Goal: Task Accomplishment & Management: Complete application form

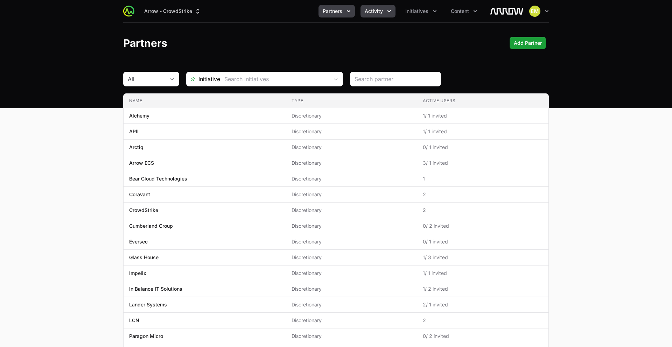
click at [377, 13] on span "Activity" at bounding box center [374, 11] width 18 height 7
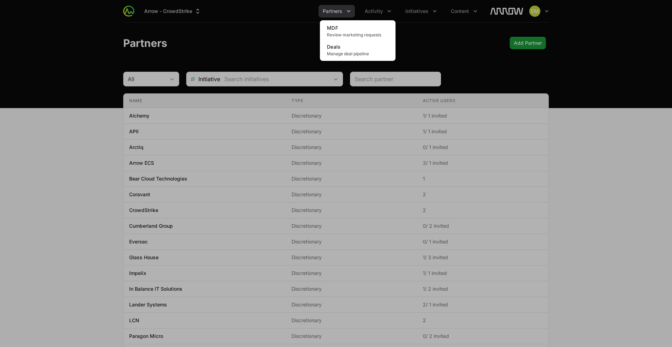
click at [346, 10] on div "Activity menu" at bounding box center [336, 173] width 672 height 347
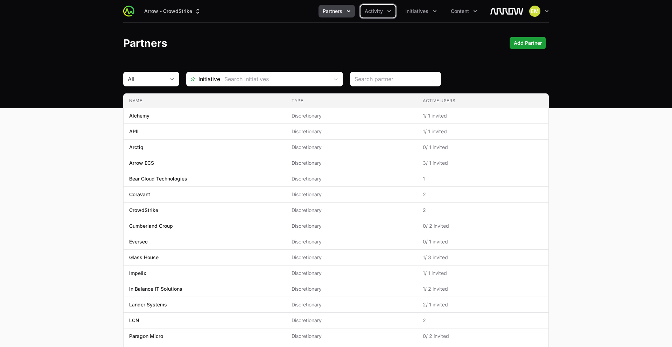
click at [346, 10] on icon "Partners menu" at bounding box center [348, 11] width 7 height 7
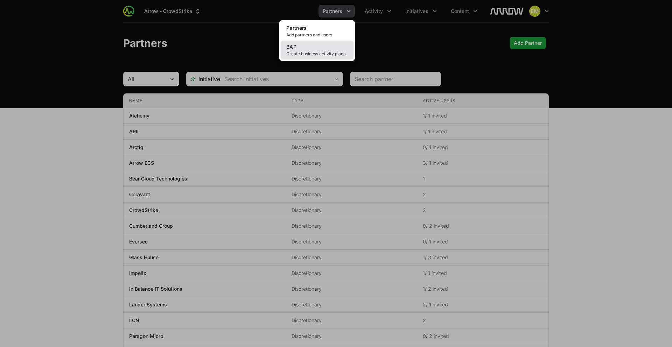
click at [337, 45] on link "BAP Create business activity plans" at bounding box center [317, 50] width 73 height 19
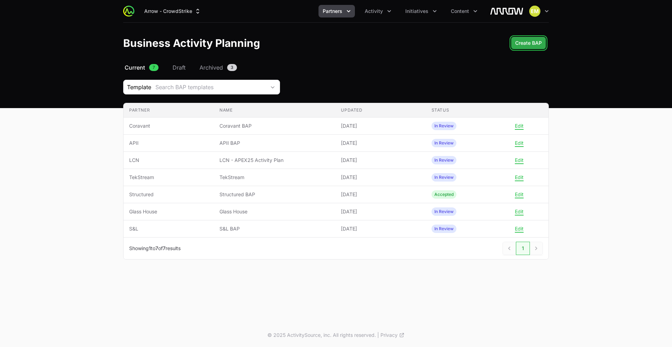
click at [529, 44] on span "Create BAP" at bounding box center [528, 43] width 27 height 8
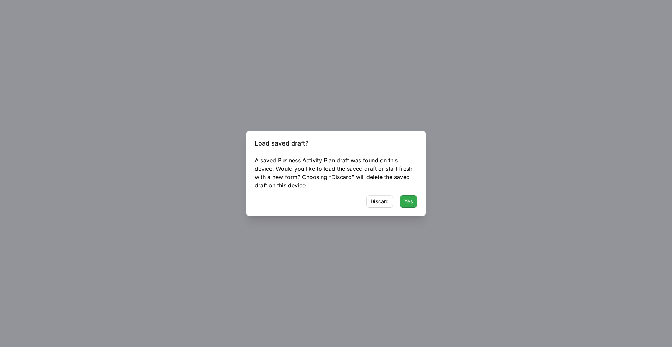
click at [409, 203] on span "Yes" at bounding box center [408, 201] width 9 height 8
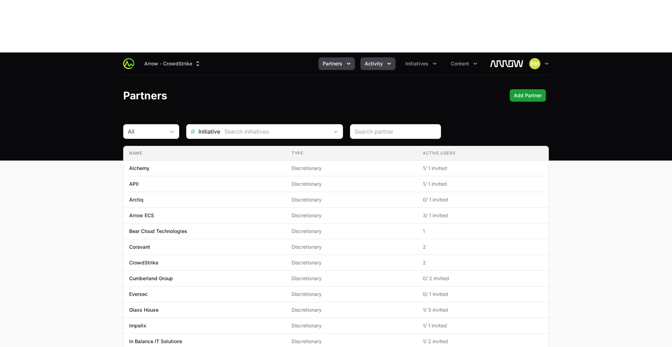
click at [388, 57] on button "Activity" at bounding box center [378, 63] width 35 height 13
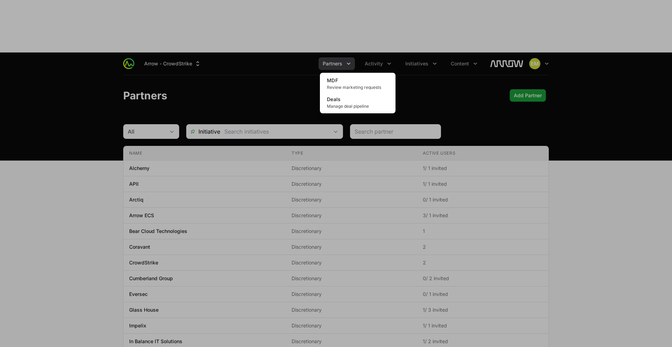
click at [333, 14] on div "Activity menu" at bounding box center [336, 173] width 672 height 347
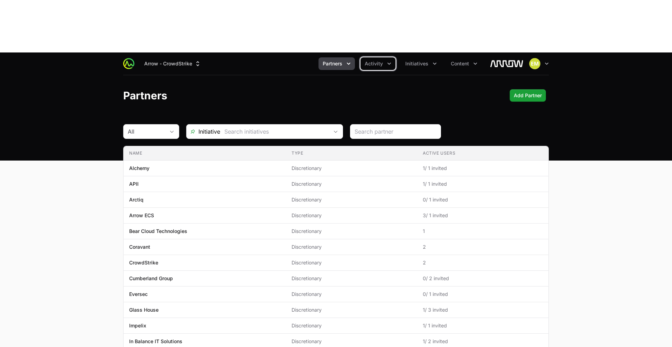
click at [334, 60] on span "Partners" at bounding box center [333, 63] width 20 height 7
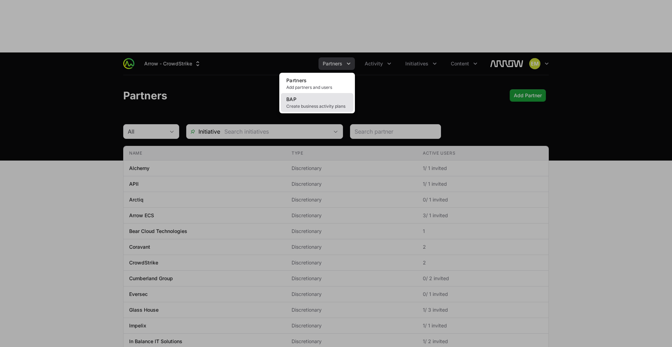
click at [329, 93] on link "BAP Create business activity plans" at bounding box center [317, 102] width 73 height 19
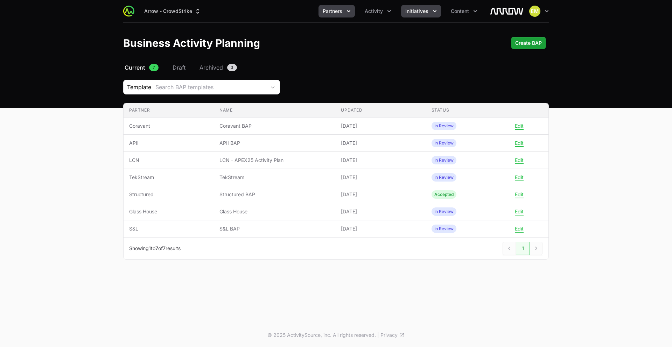
click at [419, 12] on span "Initiatives" at bounding box center [416, 11] width 23 height 7
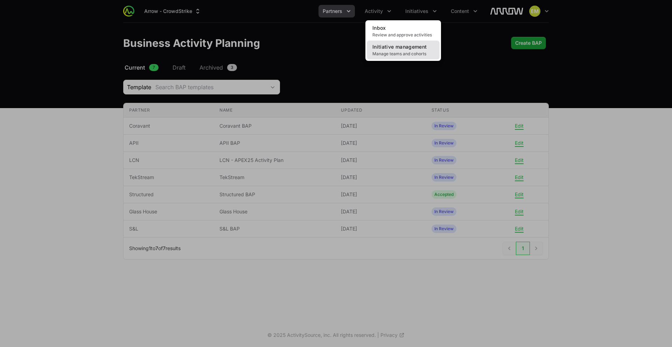
click at [417, 49] on span "Initiative management" at bounding box center [400, 47] width 54 height 6
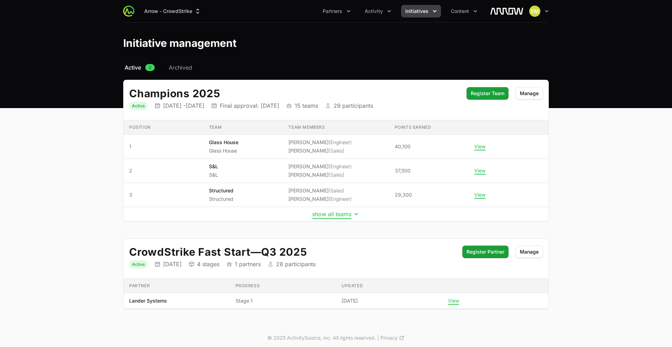
click at [326, 214] on button "show all teams" at bounding box center [336, 214] width 48 height 7
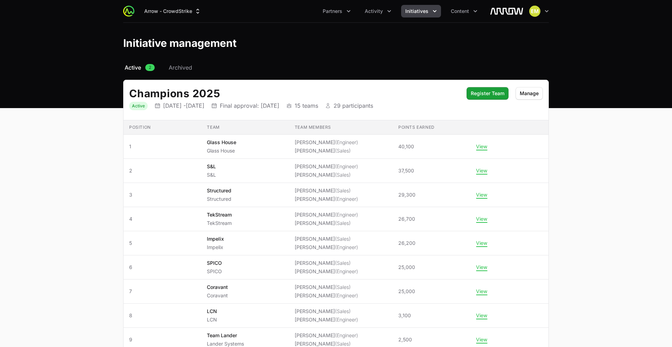
click at [330, 19] on div "Arrow - CrowdStrike Partners Activity Initiatives Content Open user menu Open m…" at bounding box center [336, 11] width 426 height 22
click at [330, 15] on button "Partners" at bounding box center [337, 11] width 36 height 13
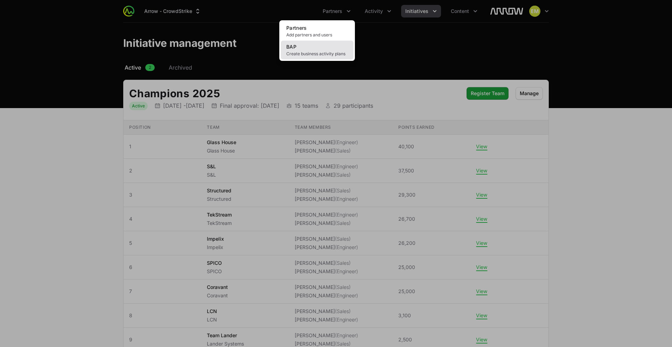
click at [318, 51] on span "Create business activity plans" at bounding box center [317, 54] width 62 height 6
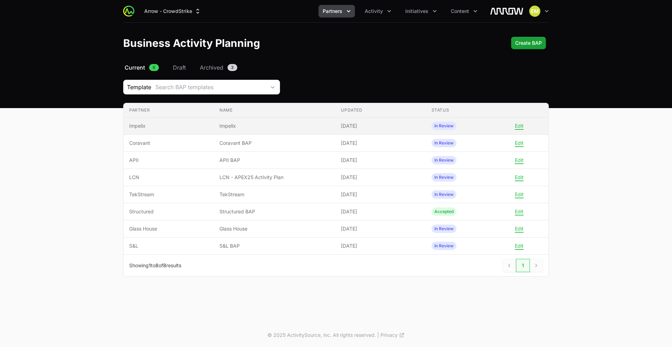
click at [187, 130] on td "Partner Impelix" at bounding box center [169, 126] width 90 height 17
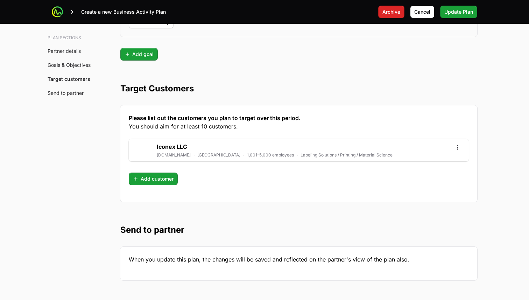
scroll to position [1851, 0]
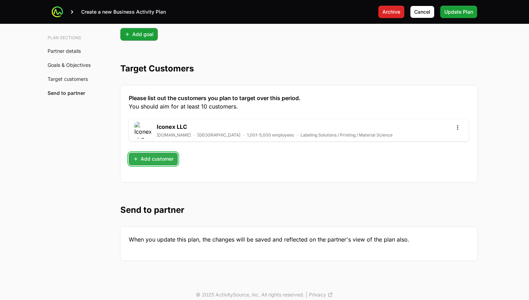
click at [163, 160] on span "Add customer" at bounding box center [153, 159] width 41 height 8
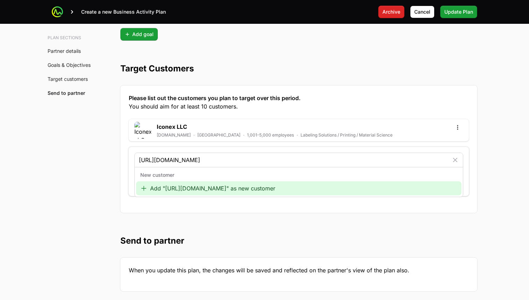
type input "http://www.paradieslagardere.com"
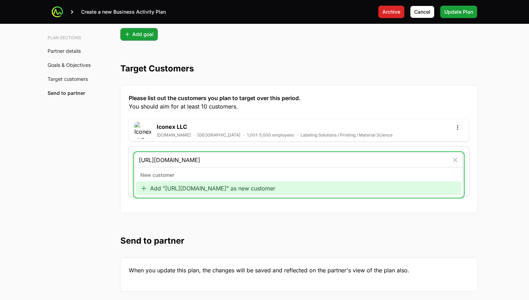
click at [180, 189] on div "Add "http://www.paradieslagardere.com" as new customer" at bounding box center [299, 188] width 326 height 14
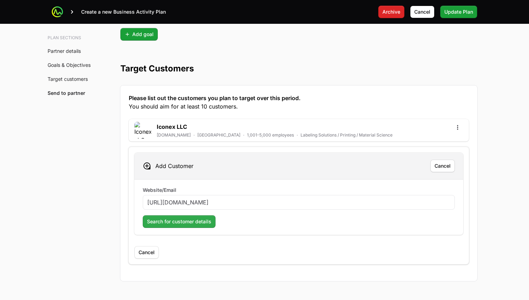
type input "http://www.paradieslagardere.com"
click at [176, 223] on span "Search for customer details" at bounding box center [179, 221] width 64 height 8
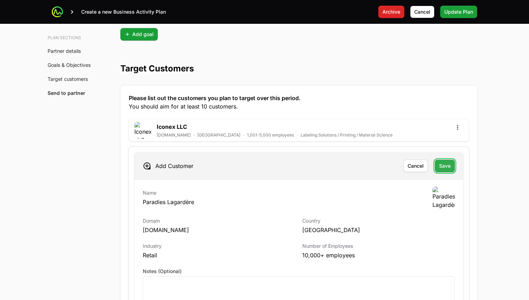
click at [443, 168] on span "Save" at bounding box center [445, 166] width 12 height 8
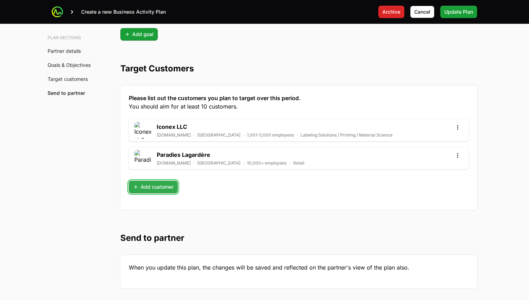
click at [141, 189] on span "Add customer" at bounding box center [153, 187] width 41 height 8
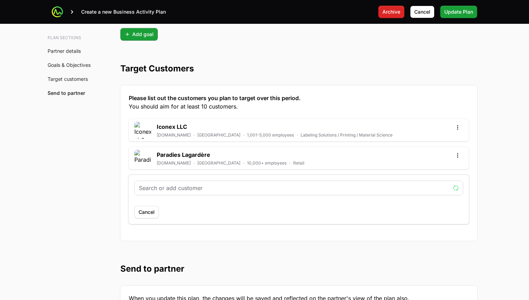
click at [164, 188] on input "text" at bounding box center [295, 188] width 312 height 8
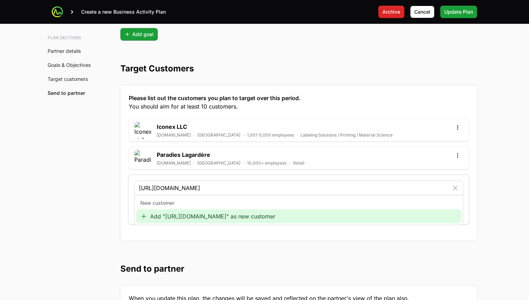
type input "http://www.xencor.com"
click at [173, 223] on div "New customer Add "http://www.xencor.com" as new customer" at bounding box center [299, 210] width 328 height 30
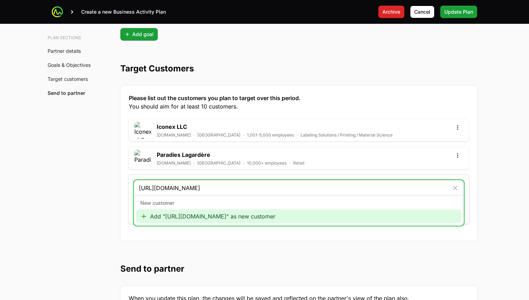
click at [174, 220] on div "Add "http://www.xencor.com" as new customer" at bounding box center [299, 216] width 326 height 14
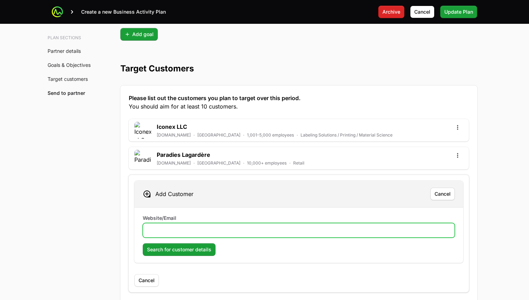
click at [172, 229] on input "Website/Email" at bounding box center [298, 230] width 303 height 8
paste input "http://www.xencor.com"
type input "http://www.xencor.com"
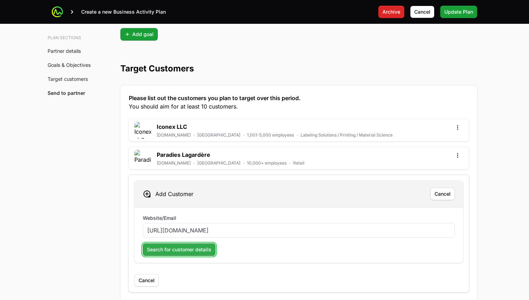
click at [169, 248] on span "Search for customer details" at bounding box center [179, 249] width 64 height 8
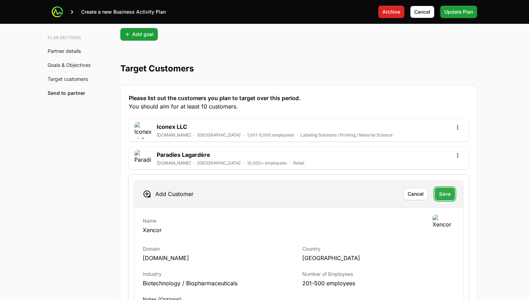
click at [447, 195] on span "Save" at bounding box center [445, 194] width 12 height 8
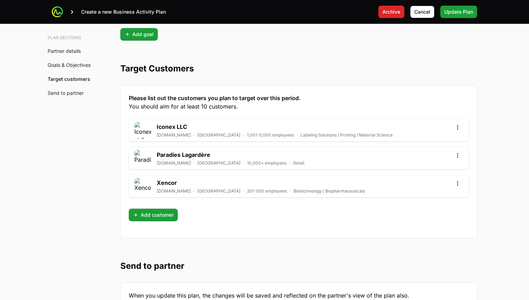
scroll to position [1913, 0]
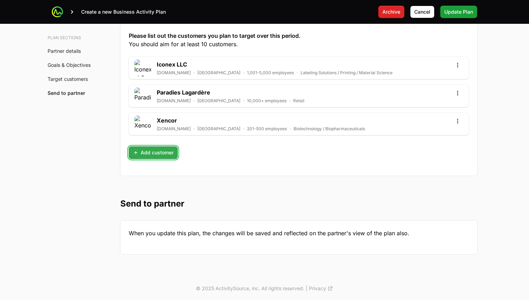
click at [152, 154] on span "Add customer" at bounding box center [153, 152] width 41 height 8
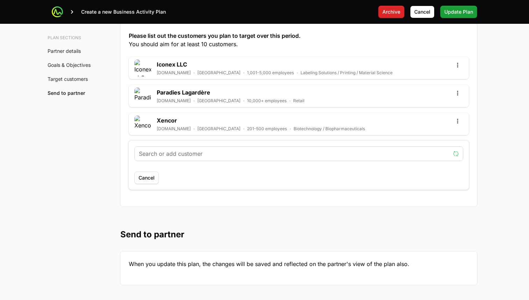
click at [184, 159] on div at bounding box center [299, 154] width 328 height 14
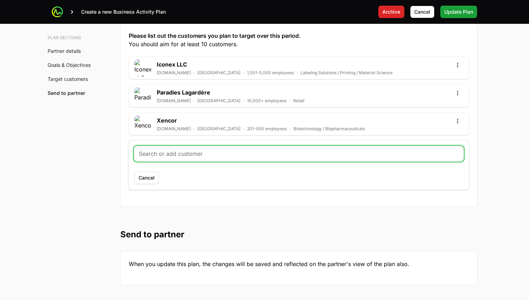
click at [185, 155] on input "text" at bounding box center [299, 153] width 320 height 8
paste input "http://www.halozyme.com"
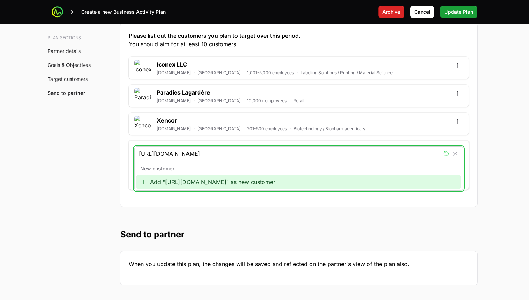
type input "http://www.halozyme.com"
click at [178, 182] on div "Add "http://www.halozyme.com" as new customer" at bounding box center [299, 182] width 326 height 14
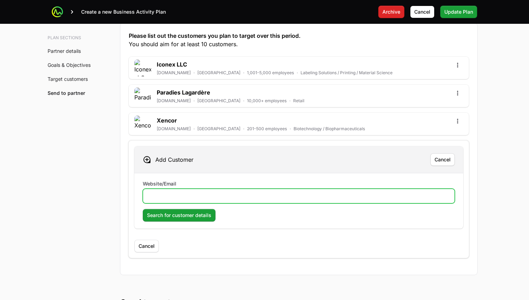
click at [200, 194] on input "Website/Email" at bounding box center [298, 196] width 303 height 8
paste input "http://www.halozyme.com"
type input "http://www.halozyme.com"
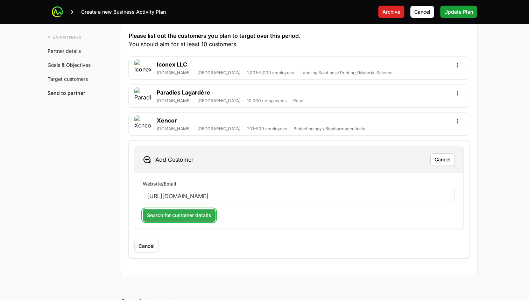
click at [189, 221] on button "Search for customer details" at bounding box center [179, 215] width 73 height 13
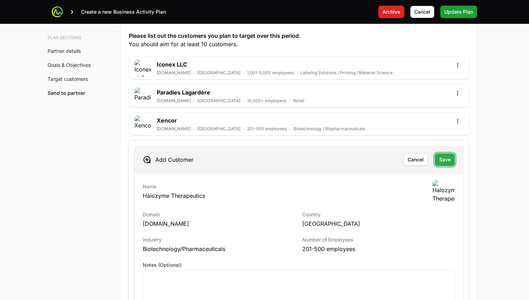
click at [448, 158] on span "Save" at bounding box center [445, 159] width 12 height 8
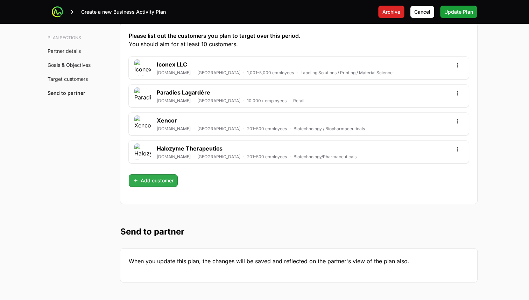
click at [170, 181] on span "Add customer" at bounding box center [153, 180] width 41 height 8
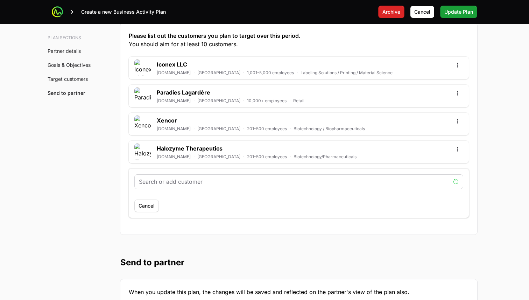
click at [176, 183] on input "text" at bounding box center [295, 182] width 312 height 8
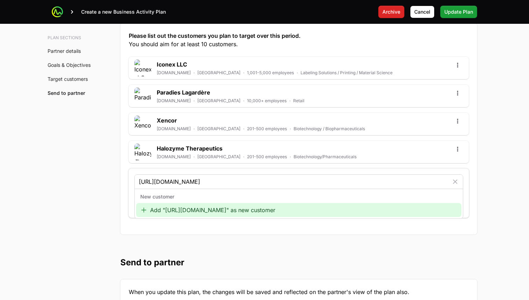
type input "http://www.ralphs.com"
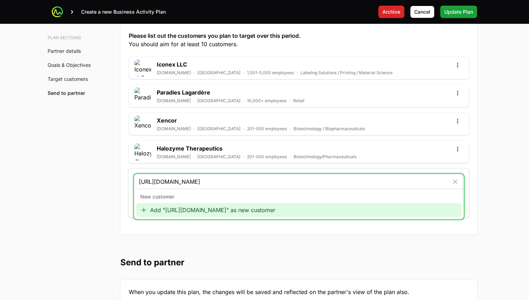
click at [179, 208] on div "Add "http://www.ralphs.com" as new customer" at bounding box center [299, 210] width 326 height 14
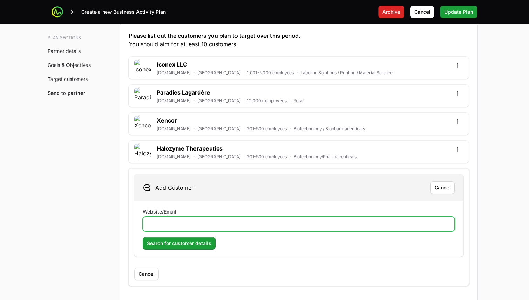
click at [178, 222] on input "Website/Email" at bounding box center [298, 224] width 303 height 8
paste input "http://www.ralphs.com"
type input "http://www.ralphs.com"
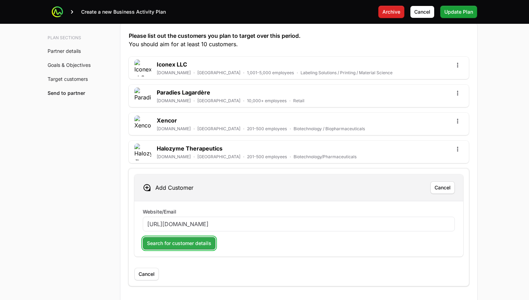
click at [177, 242] on span "Search for customer details" at bounding box center [179, 243] width 64 height 8
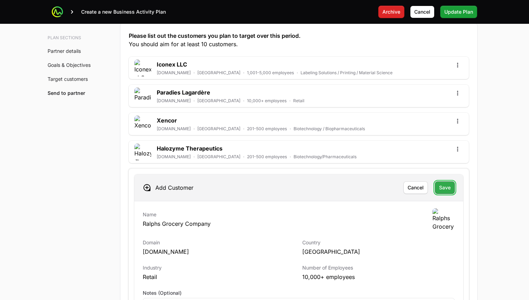
click at [450, 188] on span "Save" at bounding box center [445, 187] width 12 height 8
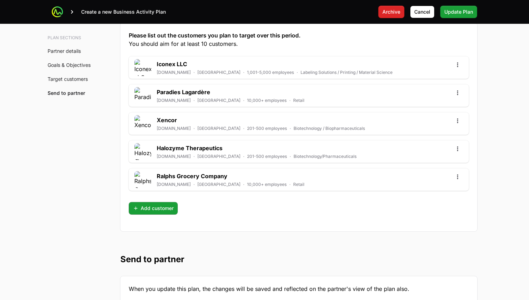
scroll to position [1969, 0]
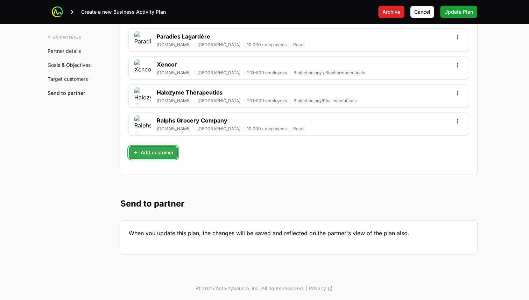
click at [147, 147] on button "Add customer" at bounding box center [153, 152] width 49 height 13
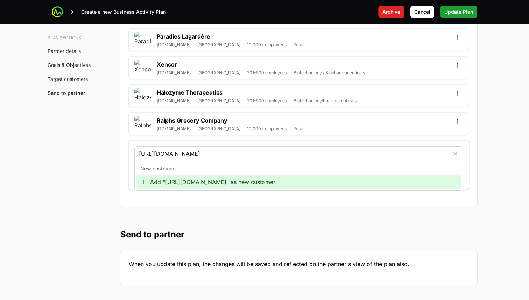
type input "http://www.cloudmed.com"
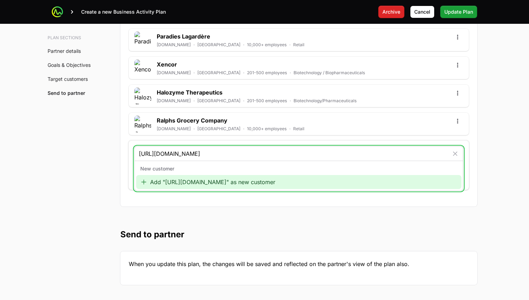
click at [175, 179] on div "Add "http://www.cloudmed.com" as new customer" at bounding box center [299, 182] width 326 height 14
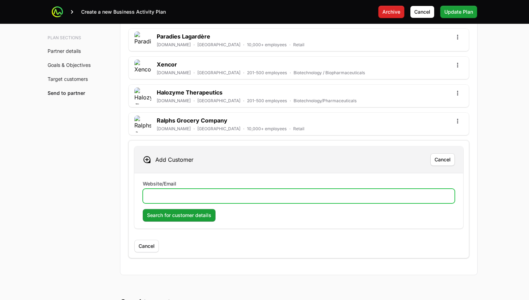
drag, startPoint x: 173, startPoint y: 193, endPoint x: 174, endPoint y: 203, distance: 9.9
click at [173, 193] on input "Website/Email" at bounding box center [298, 196] width 303 height 8
paste input "http://www.cloudmed.com"
type input "http://www.cloudmed.com"
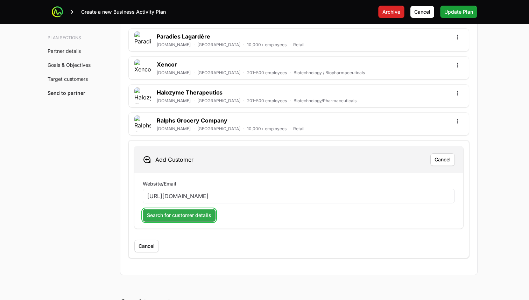
click at [176, 217] on span "Search for customer details" at bounding box center [179, 215] width 64 height 8
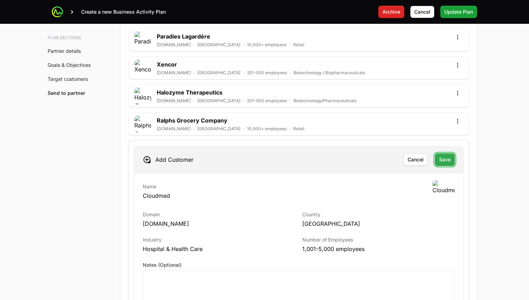
click at [446, 158] on span "Save" at bounding box center [445, 159] width 12 height 8
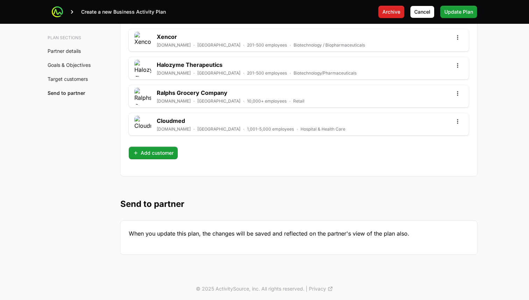
scroll to position [1997, 0]
click at [158, 151] on span "Add customer" at bounding box center [153, 152] width 41 height 8
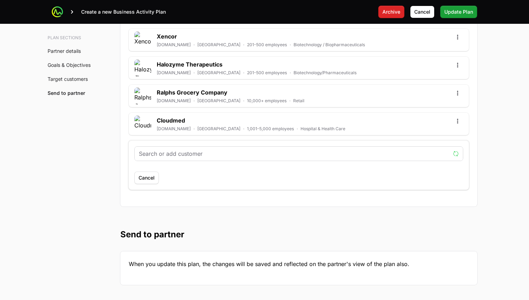
click at [171, 155] on input "text" at bounding box center [295, 153] width 312 height 8
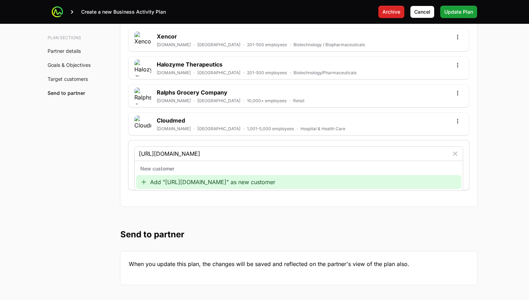
type input "http://www.portoflosangeles.org"
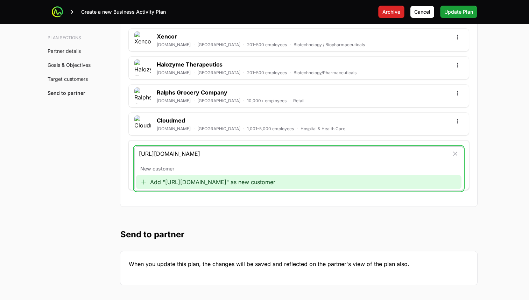
click at [231, 183] on div "Add "http://www.portoflosangeles.org" as new customer" at bounding box center [299, 182] width 326 height 14
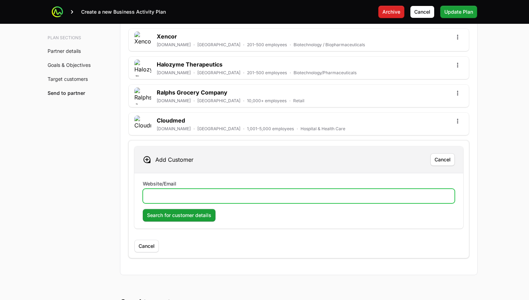
click at [180, 197] on input "Website/Email" at bounding box center [298, 196] width 303 height 8
paste input "http://www.portoflosangeles.org"
type input "http://www.portoflosangeles.org"
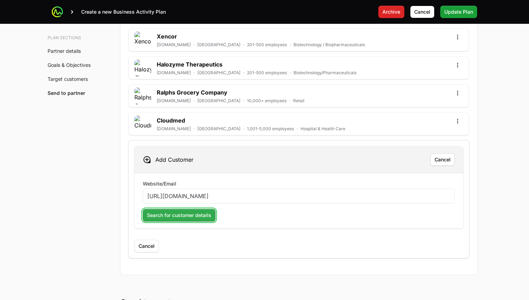
click at [176, 211] on span "Search for customer details" at bounding box center [179, 215] width 64 height 8
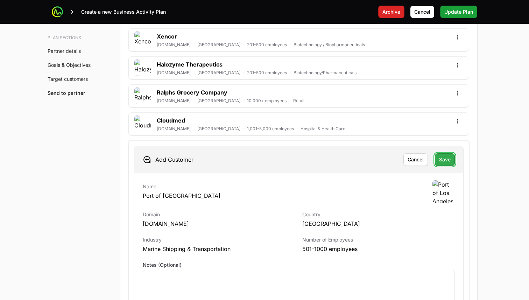
click at [438, 159] on button "Save" at bounding box center [445, 159] width 20 height 13
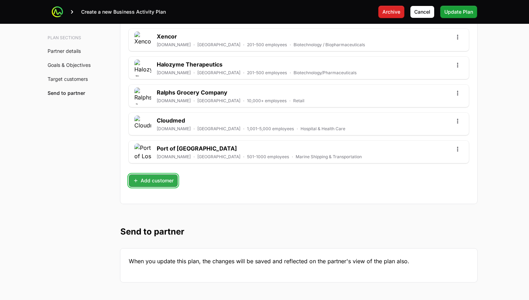
click at [163, 185] on button "Add customer" at bounding box center [153, 180] width 49 height 13
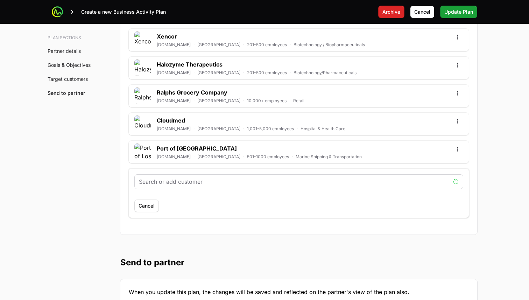
click at [203, 184] on input "text" at bounding box center [295, 182] width 312 height 8
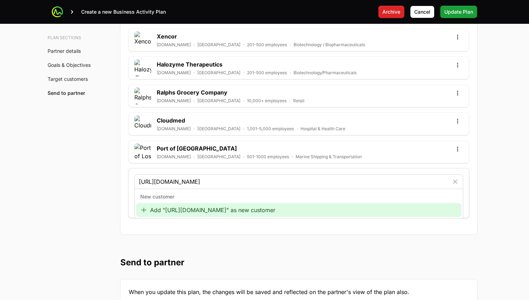
type input "http://www.choc.org"
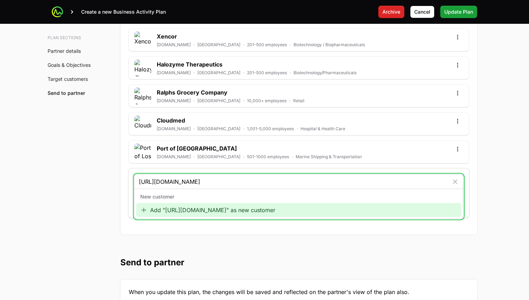
click at [198, 212] on div "Add "http://www.choc.org" as new customer" at bounding box center [299, 210] width 326 height 14
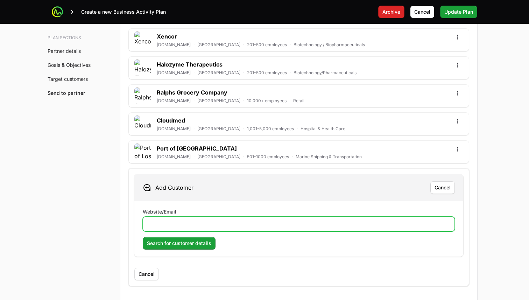
click at [192, 220] on input "Website/Email" at bounding box center [298, 224] width 303 height 8
paste input "http://www.choc.org"
type input "http://www.choc.org"
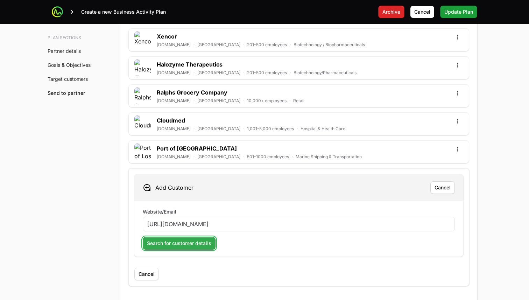
click at [191, 241] on span "Search for customer details" at bounding box center [179, 243] width 64 height 8
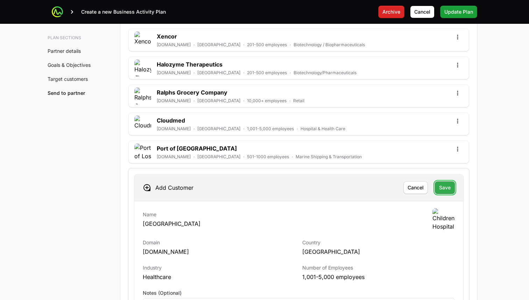
click at [441, 190] on span "Save" at bounding box center [445, 187] width 12 height 8
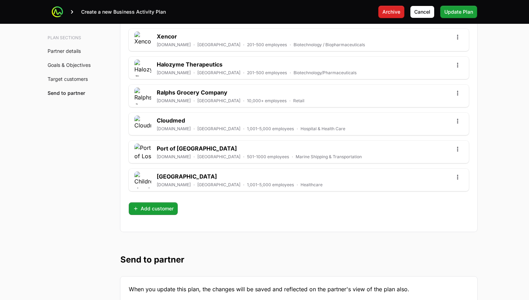
scroll to position [1999, 0]
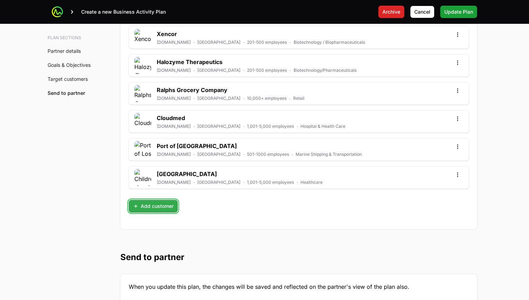
click at [165, 210] on button "Add customer" at bounding box center [153, 206] width 49 height 13
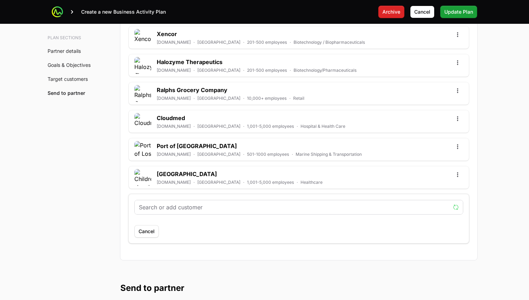
click at [180, 211] on div at bounding box center [299, 207] width 328 height 14
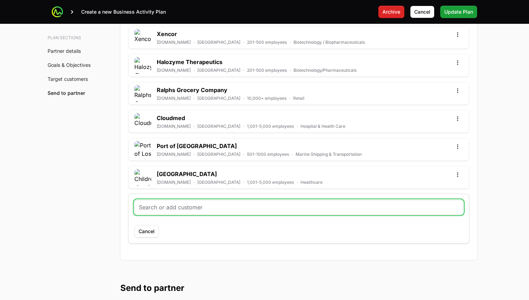
click at [186, 207] on input "text" at bounding box center [299, 207] width 320 height 8
paste input "http://www.pmh.com"
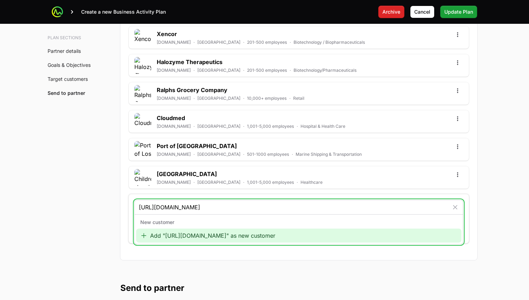
type input "http://www.pmh.com"
click at [194, 231] on div "Add "http://www.pmh.com" as new customer" at bounding box center [299, 236] width 326 height 14
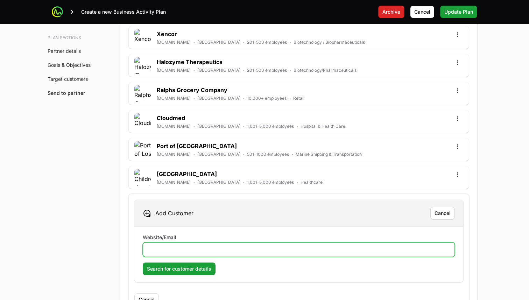
click at [197, 247] on input "Website/Email" at bounding box center [298, 249] width 303 height 8
paste input "http://www.pmh.com"
type input "http://www.pmh.com"
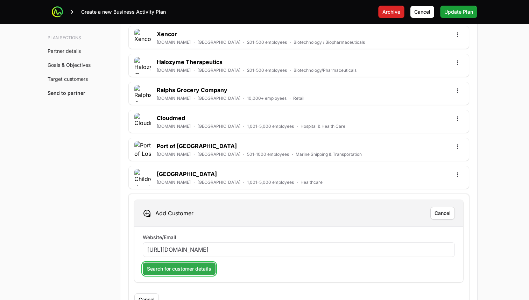
click at [186, 264] on button "Search for customer details" at bounding box center [179, 269] width 73 height 13
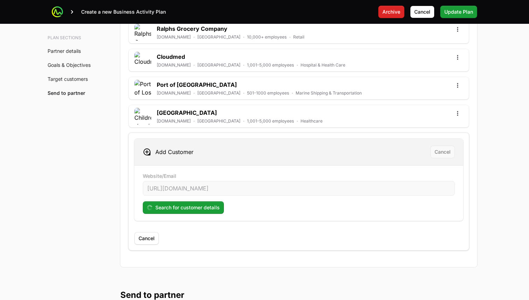
scroll to position [2077, 0]
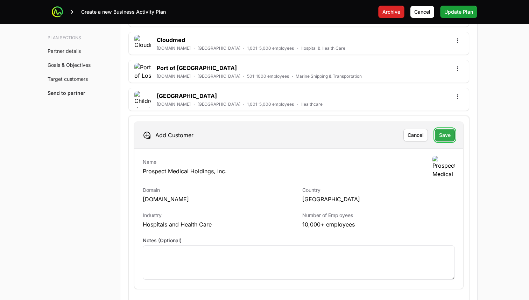
click at [439, 134] on span "Save" at bounding box center [445, 135] width 12 height 8
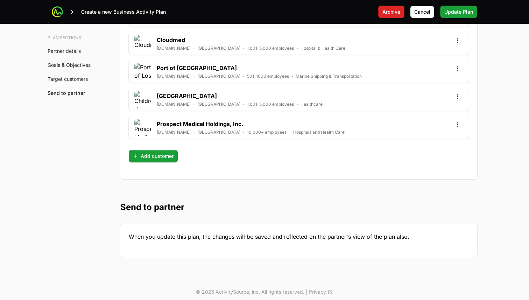
scroll to position [2081, 0]
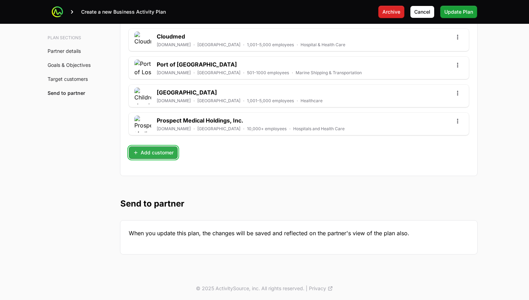
click at [166, 153] on span "Add customer" at bounding box center [153, 152] width 41 height 8
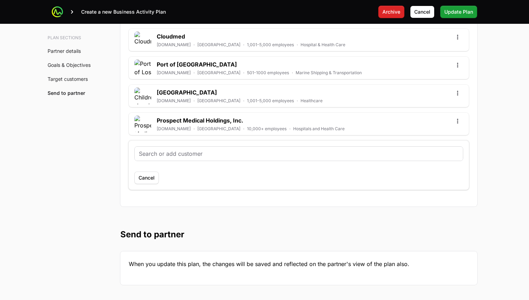
click at [188, 158] on div at bounding box center [299, 154] width 328 height 14
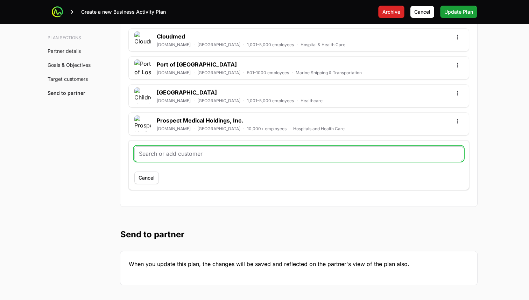
click at [189, 150] on input "text" at bounding box center [299, 153] width 320 height 8
paste input "http://www.fiskerinc.com"
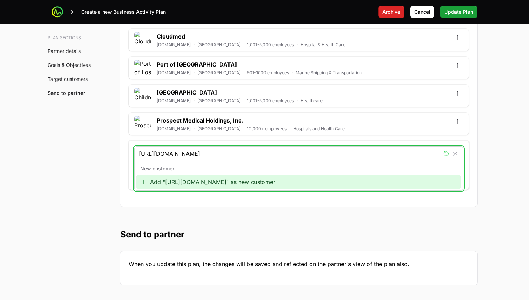
type input "http://www.fiskerinc.com"
click at [211, 186] on div "Add "http://www.fiskerinc.com" as new customer" at bounding box center [299, 182] width 326 height 14
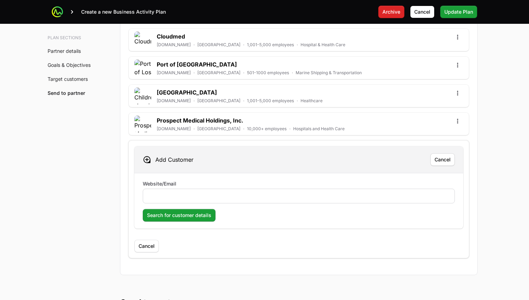
drag, startPoint x: 211, startPoint y: 189, endPoint x: 205, endPoint y: 194, distance: 7.7
click at [210, 190] on div at bounding box center [299, 196] width 312 height 15
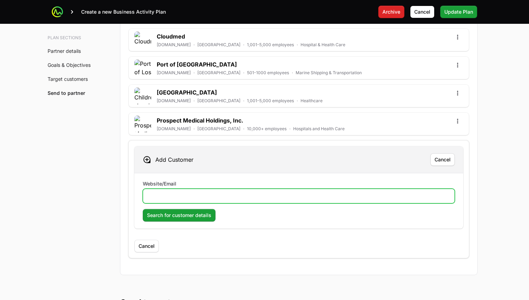
click at [194, 200] on input "Website/Email" at bounding box center [298, 196] width 303 height 8
paste input "http://www.fiskerinc.com"
type input "http://www.fiskerinc.com"
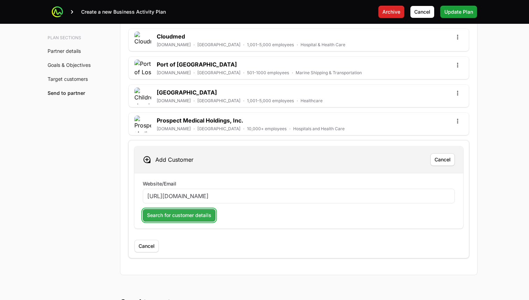
click at [186, 215] on span "Search for customer details" at bounding box center [179, 215] width 64 height 8
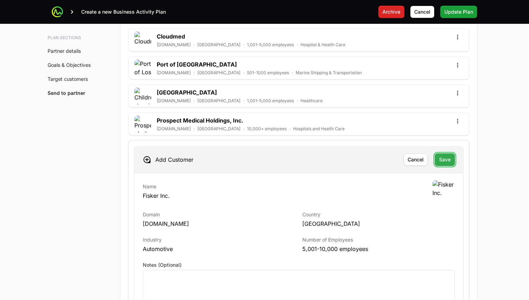
click at [446, 160] on span "Save" at bounding box center [445, 159] width 12 height 8
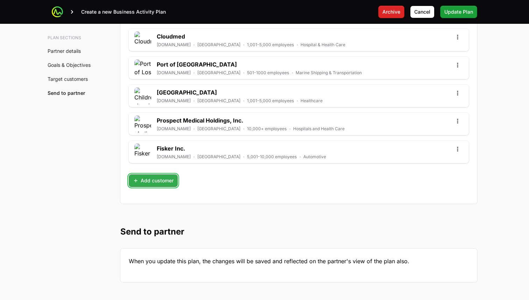
click at [161, 177] on span "Add customer" at bounding box center [153, 180] width 41 height 8
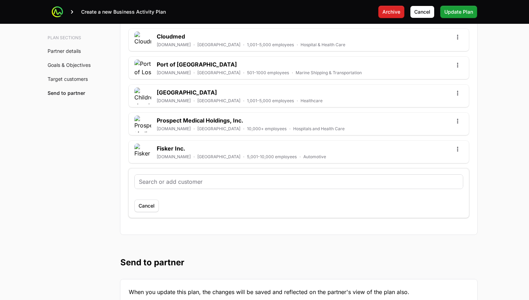
click at [166, 183] on input "text" at bounding box center [299, 182] width 320 height 8
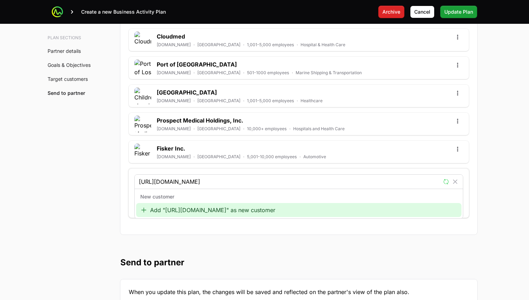
type input "http://www.octapharma.com"
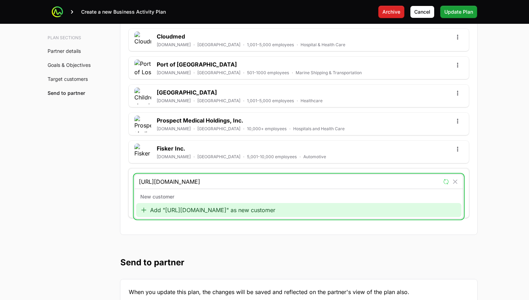
click at [166, 212] on div "Add "http://www.octapharma.com" as new customer" at bounding box center [299, 210] width 326 height 14
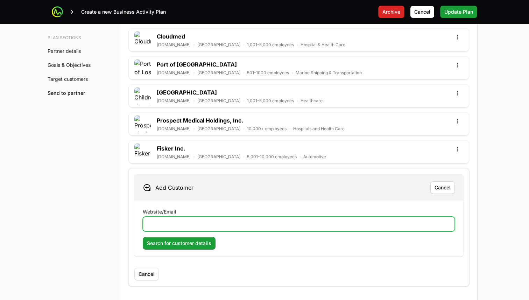
click at [169, 221] on input "Website/Email" at bounding box center [298, 224] width 303 height 8
paste input "http://www.octapharma.com"
type input "http://www.octapharma.com"
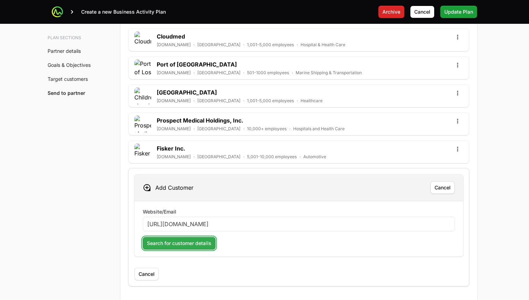
click at [170, 239] on span "Search for customer details" at bounding box center [179, 243] width 64 height 8
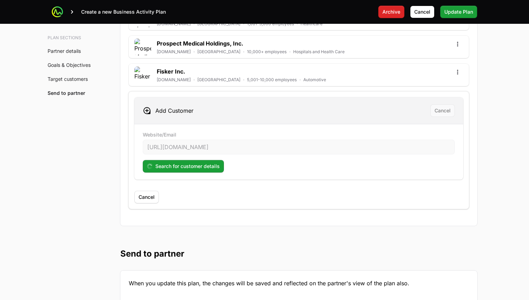
scroll to position [2158, 0]
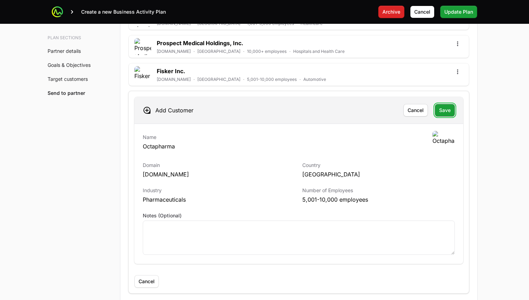
click at [446, 112] on span "Save" at bounding box center [445, 110] width 12 height 8
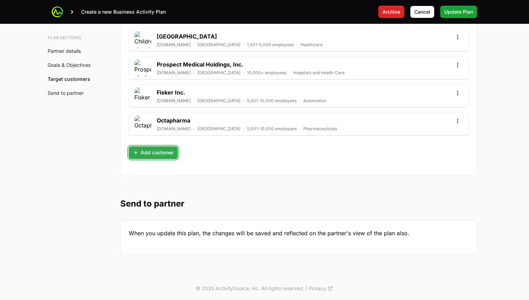
click at [155, 152] on span "Add customer" at bounding box center [153, 152] width 41 height 8
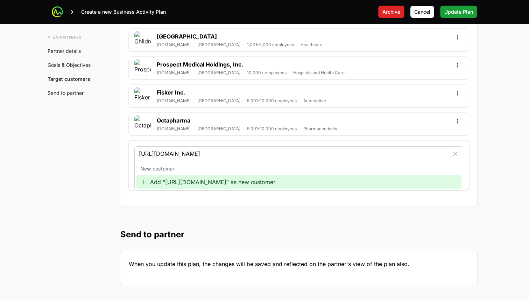
type input "http://www.solarturbines.com"
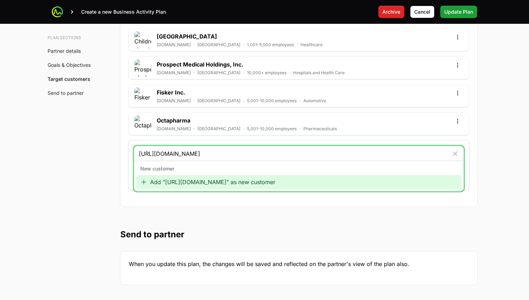
click at [172, 182] on div "Add "http://www.solarturbines.com" as new customer" at bounding box center [299, 182] width 326 height 14
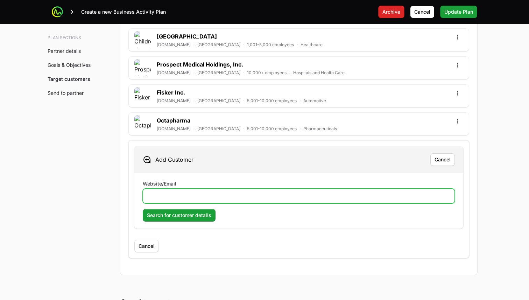
click at [169, 199] on input "Website/Email" at bounding box center [298, 196] width 303 height 8
paste input "http://www.solarturbines.com"
type input "http://www.solarturbines.com"
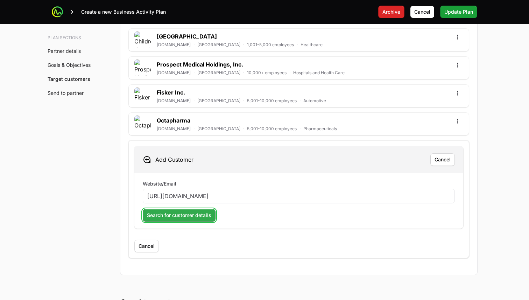
click at [165, 211] on span "Search for customer details" at bounding box center [179, 215] width 64 height 8
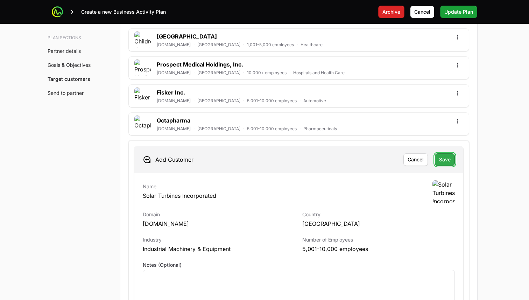
click at [445, 161] on span "Save" at bounding box center [445, 159] width 12 height 8
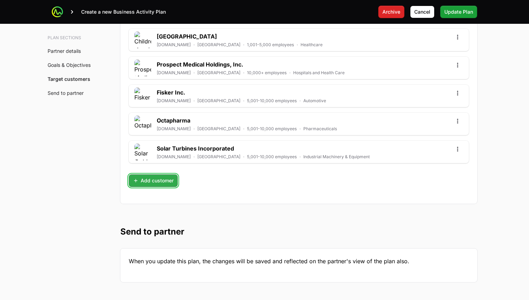
click at [151, 180] on span "Add customer" at bounding box center [153, 180] width 41 height 8
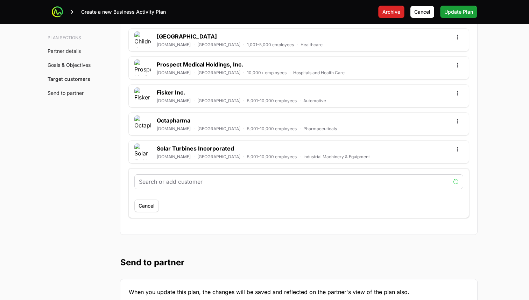
click at [153, 181] on input "text" at bounding box center [295, 182] width 312 height 8
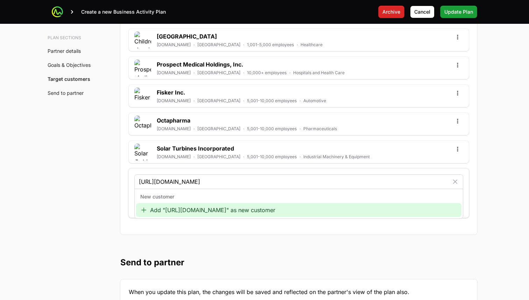
type input "http://www.ladwp.com"
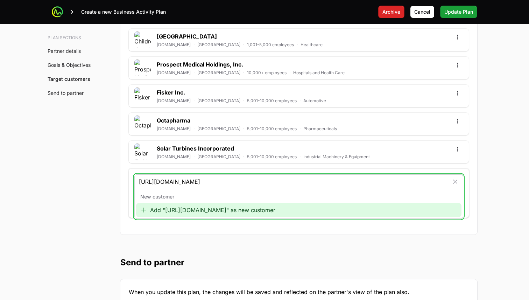
click at [183, 208] on div "Add "http://www.ladwp.com" as new customer" at bounding box center [299, 210] width 326 height 14
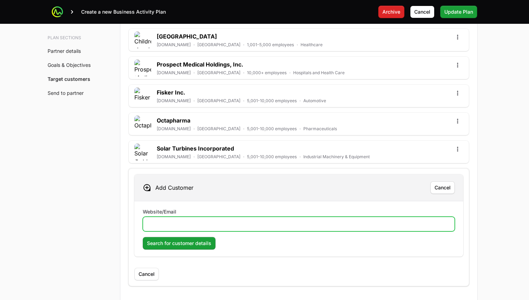
click at [181, 220] on input "Website/Email" at bounding box center [298, 224] width 303 height 8
paste input "http://www.ladwp.com"
type input "http://www.ladwp.com"
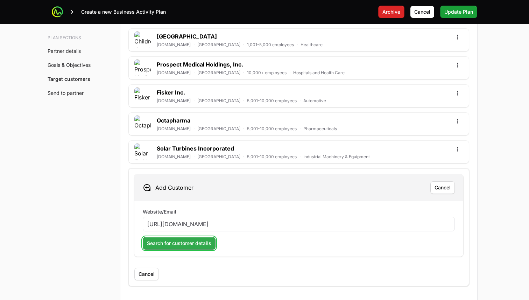
click at [176, 241] on span "Search for customer details" at bounding box center [179, 243] width 64 height 8
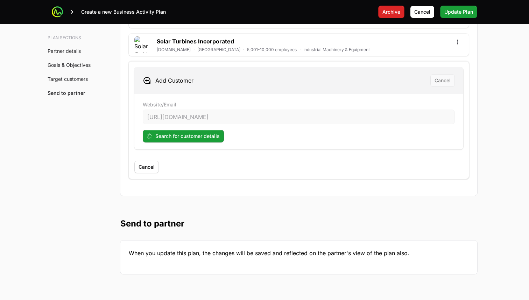
scroll to position [2264, 0]
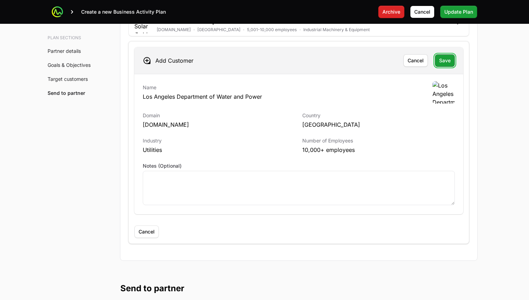
click at [450, 63] on span "Save" at bounding box center [445, 60] width 12 height 8
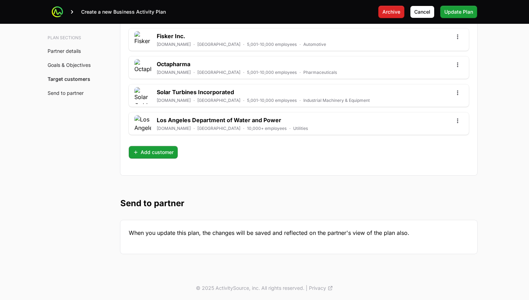
scroll to position [2193, 0]
click at [173, 147] on button "Add customer" at bounding box center [153, 152] width 49 height 13
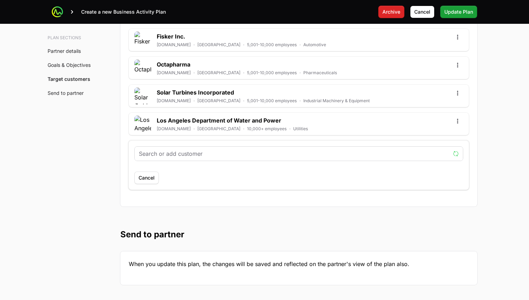
click at [179, 156] on input "text" at bounding box center [295, 153] width 312 height 8
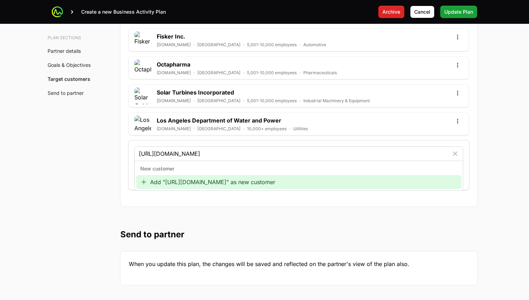
type input "http://www.sdge.com"
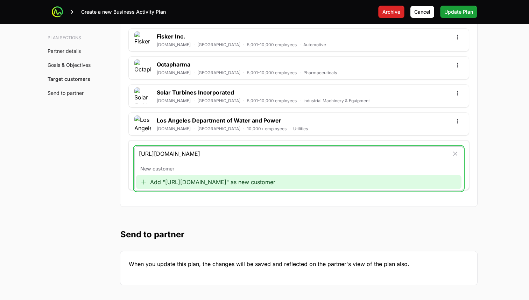
click at [200, 182] on div "Add "http://www.sdge.com" as new customer" at bounding box center [299, 182] width 326 height 14
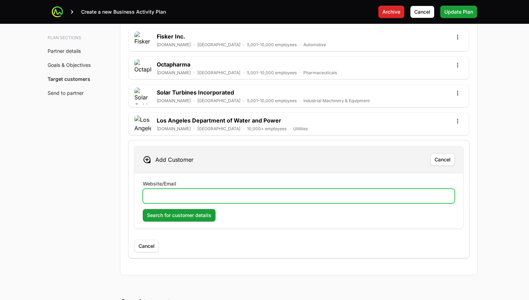
click at [202, 195] on input "Website/Email" at bounding box center [298, 196] width 303 height 8
paste input "http://www.sdge.com"
type input "http://www.sdge.com"
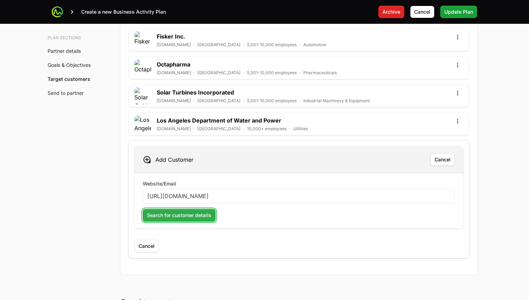
click at [181, 214] on span "Search for customer details" at bounding box center [179, 215] width 64 height 8
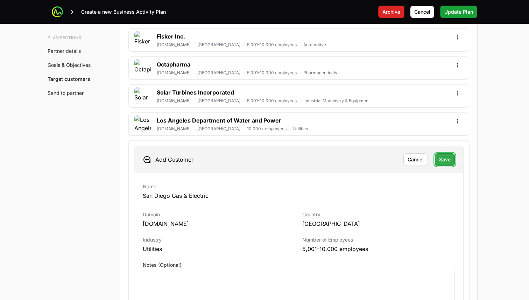
click at [448, 158] on span "Save" at bounding box center [445, 159] width 12 height 8
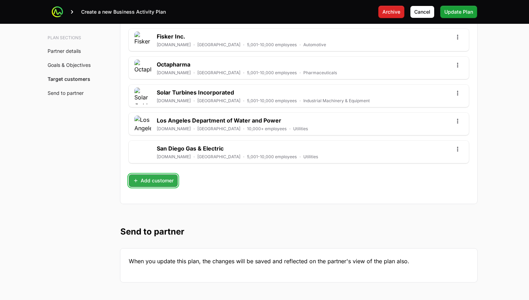
click at [159, 181] on span "Add customer" at bounding box center [153, 180] width 41 height 8
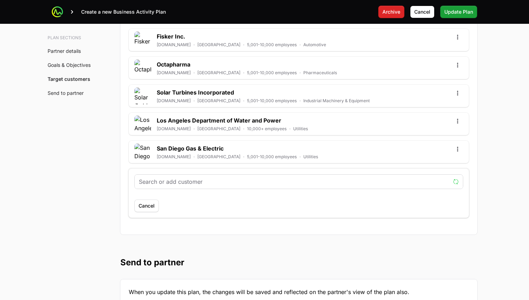
click at [178, 182] on input "text" at bounding box center [295, 182] width 312 height 8
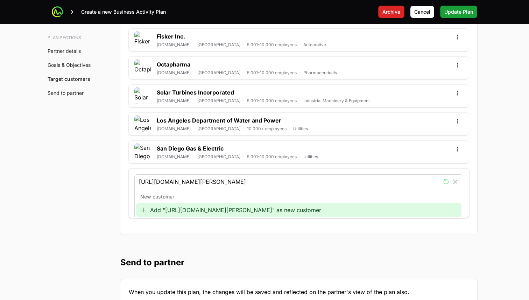
type input "http://www.hoag.org"
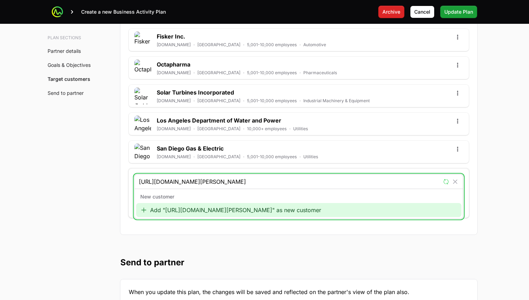
click at [185, 206] on div "Add "http://www.hoag.org" as new customer" at bounding box center [299, 210] width 326 height 14
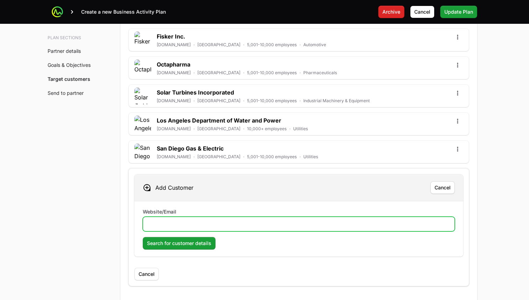
click at [187, 221] on input "Website/Email" at bounding box center [298, 224] width 303 height 8
paste input "http://www.hoag.org"
type input "http://www.hoag.org"
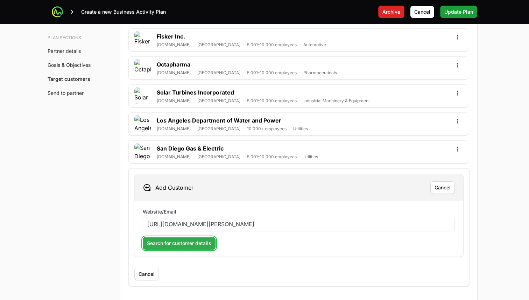
click at [186, 239] on span "Search for customer details" at bounding box center [179, 243] width 64 height 8
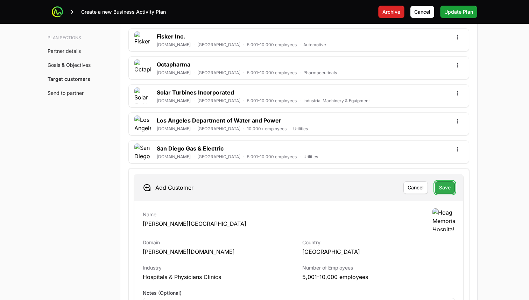
click at [443, 189] on span "Save" at bounding box center [445, 187] width 12 height 8
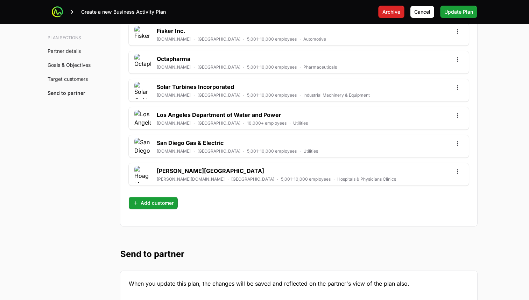
scroll to position [2205, 0]
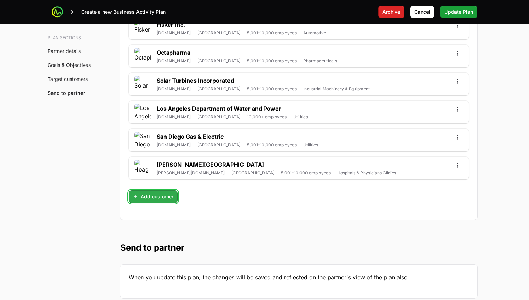
click at [157, 194] on span "Add customer" at bounding box center [153, 197] width 41 height 8
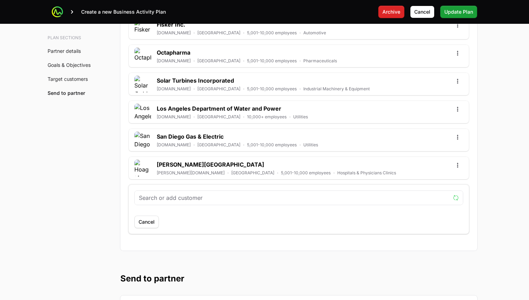
drag, startPoint x: 165, startPoint y: 193, endPoint x: 192, endPoint y: 211, distance: 32.5
click at [166, 193] on div at bounding box center [299, 198] width 328 height 14
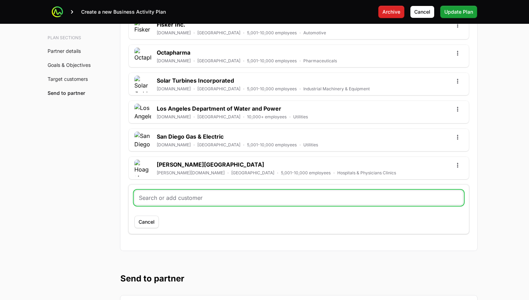
click at [192, 200] on input "text" at bounding box center [299, 198] width 320 height 8
paste input "www.kemper.com"
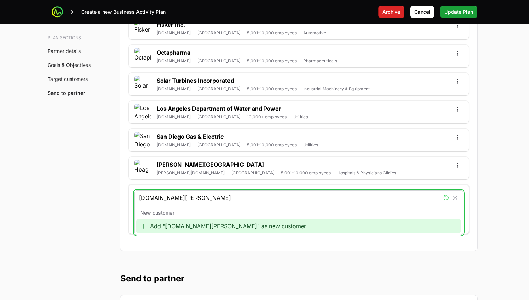
type input "www.kemper.com"
click at [187, 224] on div "Add "www.kemper.com" as new customer" at bounding box center [299, 226] width 326 height 14
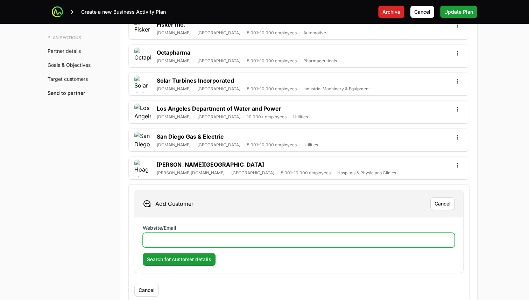
click at [188, 238] on input "Website/Email" at bounding box center [298, 240] width 303 height 8
paste input "www.kemper.com"
type input "www.kemper.com"
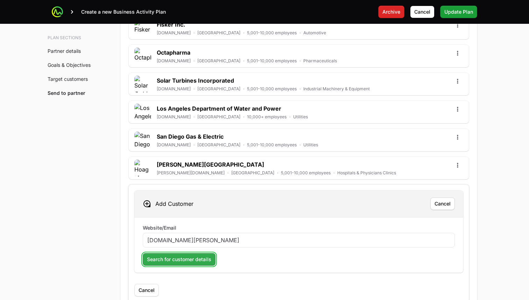
click at [190, 256] on span "Search for customer details" at bounding box center [179, 259] width 64 height 8
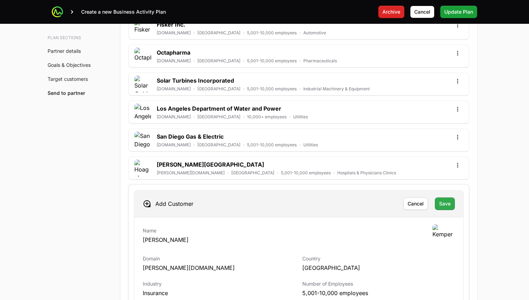
click at [444, 204] on span "Save" at bounding box center [445, 204] width 12 height 8
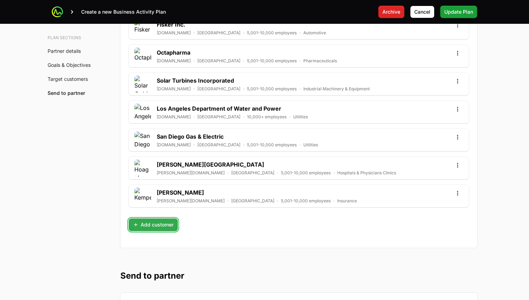
click at [149, 224] on span "Add customer" at bounding box center [153, 225] width 41 height 8
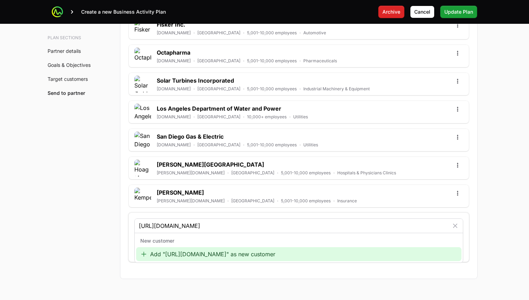
type input "http://www.octapharma.com"
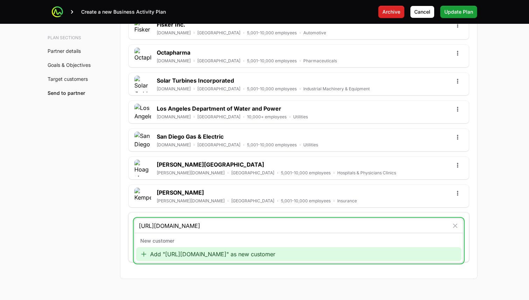
click at [180, 250] on div "Add "http://www.octapharma.com" as new customer" at bounding box center [299, 254] width 326 height 14
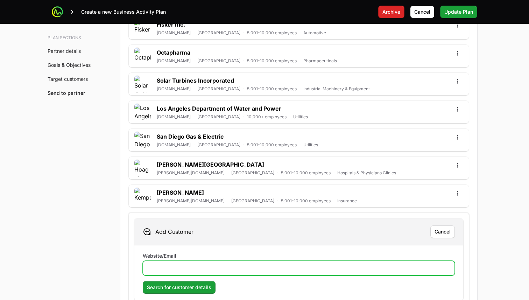
click at [178, 270] on input "Website/Email" at bounding box center [298, 268] width 303 height 8
paste input "http://www.octapharma.com"
type input "http://www.octapharma.com"
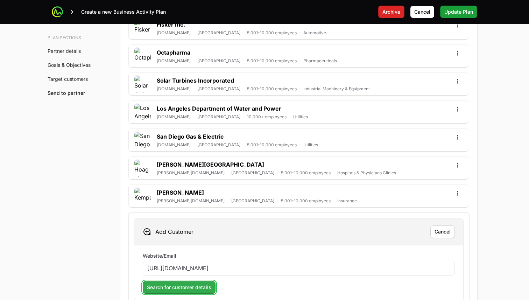
click at [181, 289] on span "Search for customer details" at bounding box center [179, 287] width 64 height 8
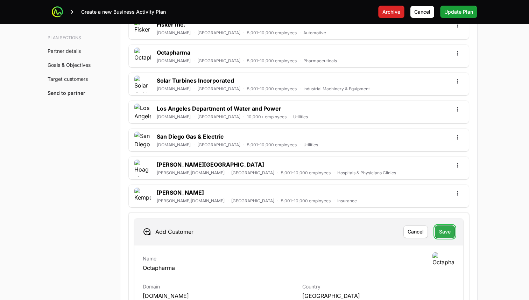
click at [442, 232] on span "Save" at bounding box center [445, 232] width 12 height 8
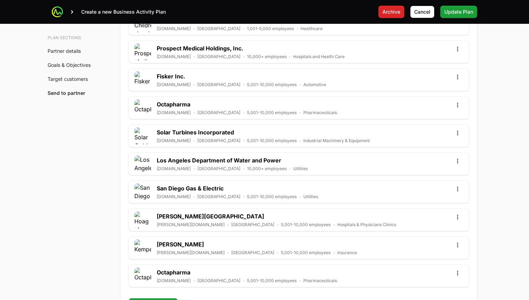
scroll to position [2154, 0]
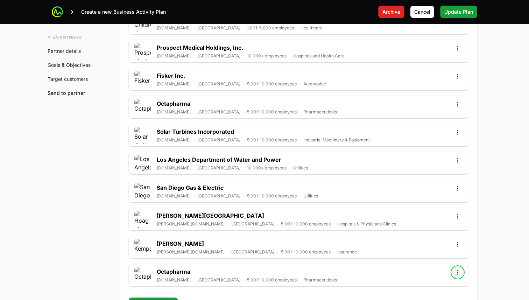
click at [462, 274] on button "Open options" at bounding box center [457, 272] width 11 height 11
click at [445, 259] on div "Remove" at bounding box center [458, 256] width 74 height 13
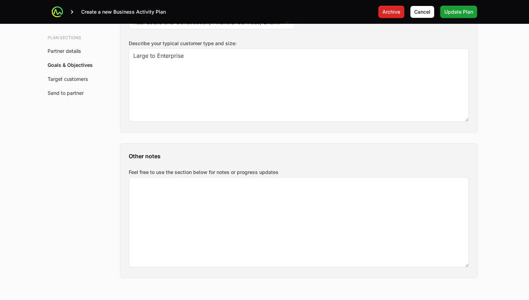
scroll to position [871, 0]
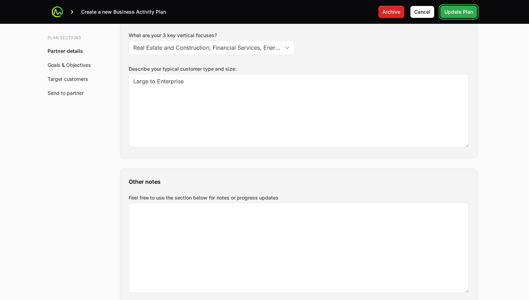
click at [447, 13] on span "Update Plan" at bounding box center [459, 12] width 29 height 8
